Goal: Information Seeking & Learning: Check status

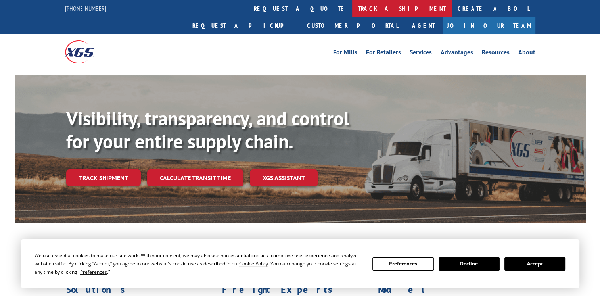
click at [352, 13] on link "track a shipment" at bounding box center [402, 8] width 100 height 17
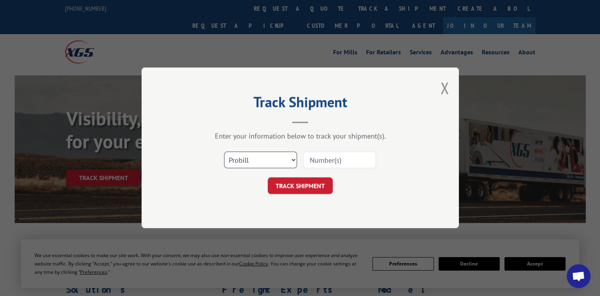
drag, startPoint x: 292, startPoint y: 161, endPoint x: 288, endPoint y: 162, distance: 4.1
click at [292, 161] on select "Select category... Probill BOL PO" at bounding box center [260, 160] width 73 height 17
select select "bol"
click at [224, 152] on select "Select category... Probill BOL PO" at bounding box center [260, 160] width 73 height 17
click at [319, 158] on input at bounding box center [339, 160] width 73 height 17
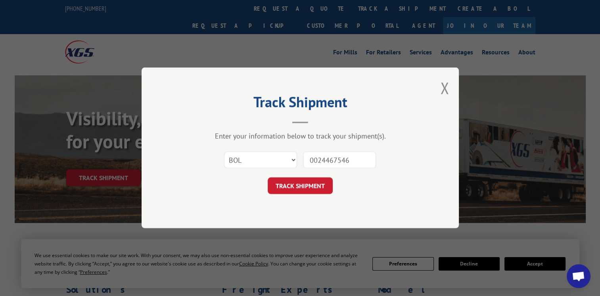
type input "002446754"
click button "TRACK SHIPMENT" at bounding box center [300, 186] width 65 height 17
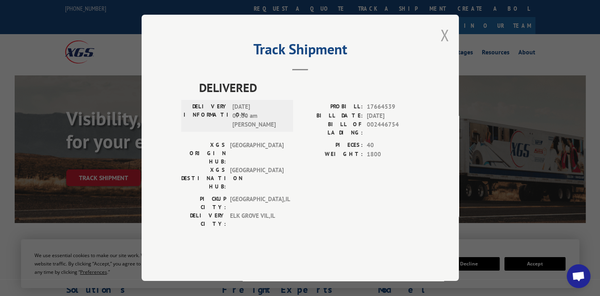
click at [445, 46] on button "Close modal" at bounding box center [444, 35] width 9 height 21
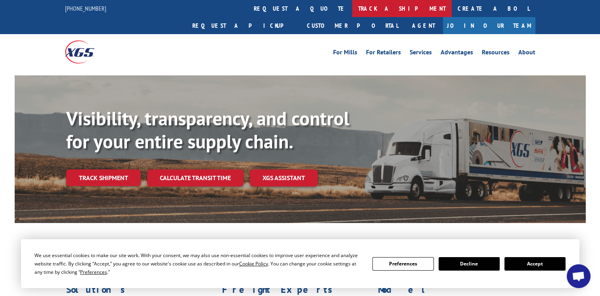
click at [352, 7] on link "track a shipment" at bounding box center [402, 8] width 100 height 17
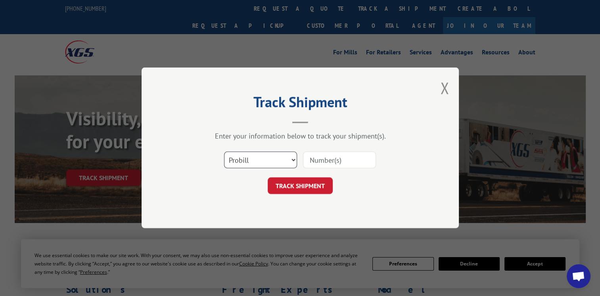
click at [286, 159] on select "Select category... Probill BOL PO" at bounding box center [260, 160] width 73 height 17
select select "bol"
click at [224, 152] on select "Select category... Probill BOL PO" at bounding box center [260, 160] width 73 height 17
click at [328, 157] on input at bounding box center [339, 160] width 73 height 17
type input "002447643"
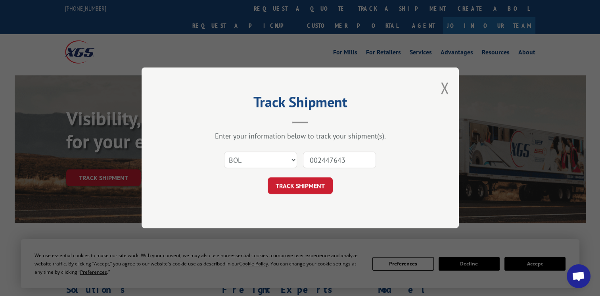
click button "TRACK SHIPMENT" at bounding box center [300, 186] width 65 height 17
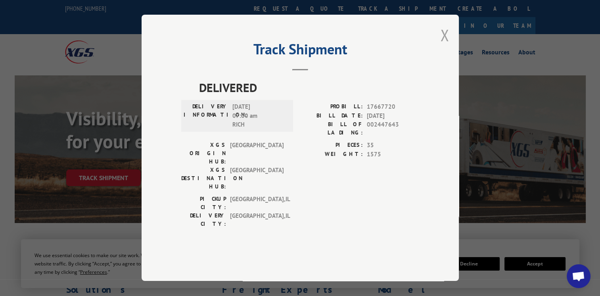
click at [446, 46] on button "Close modal" at bounding box center [444, 35] width 9 height 21
